Goal: Find specific page/section: Find specific page/section

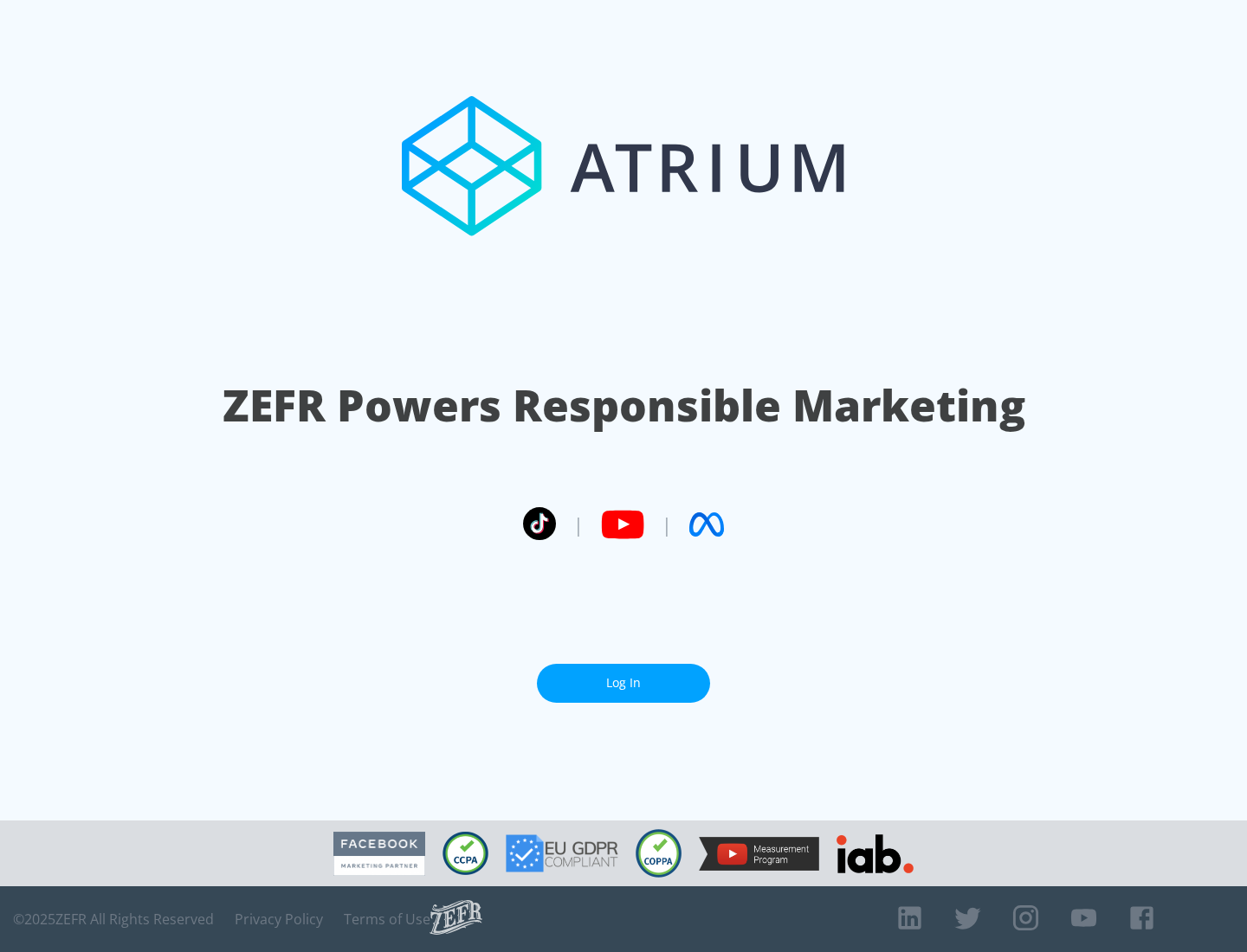
click at [624, 683] on link "Log In" at bounding box center [623, 682] width 173 height 39
